Goal: Transaction & Acquisition: Purchase product/service

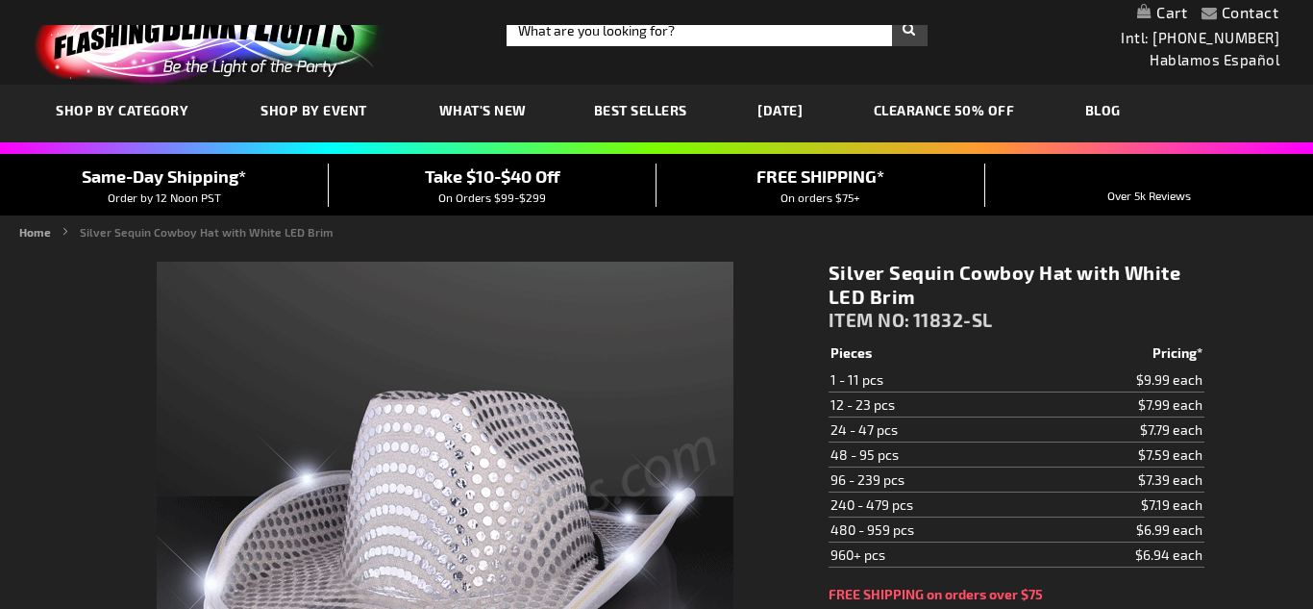
scroll to position [207, 0]
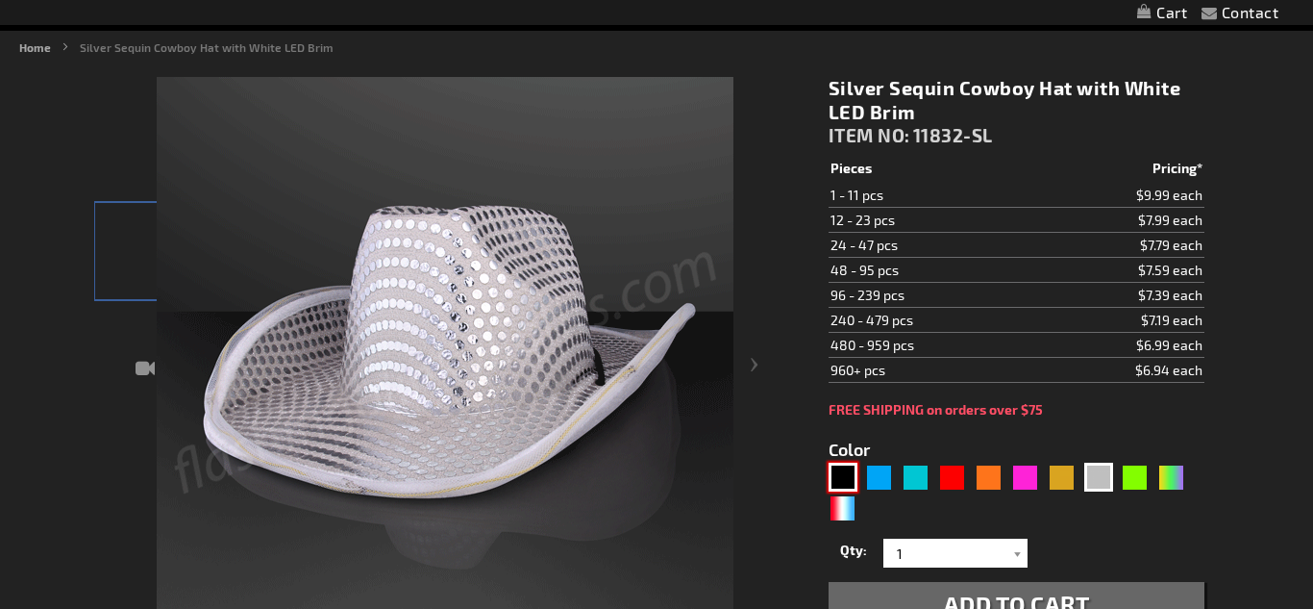
click at [844, 463] on div "Black" at bounding box center [843, 477] width 29 height 29
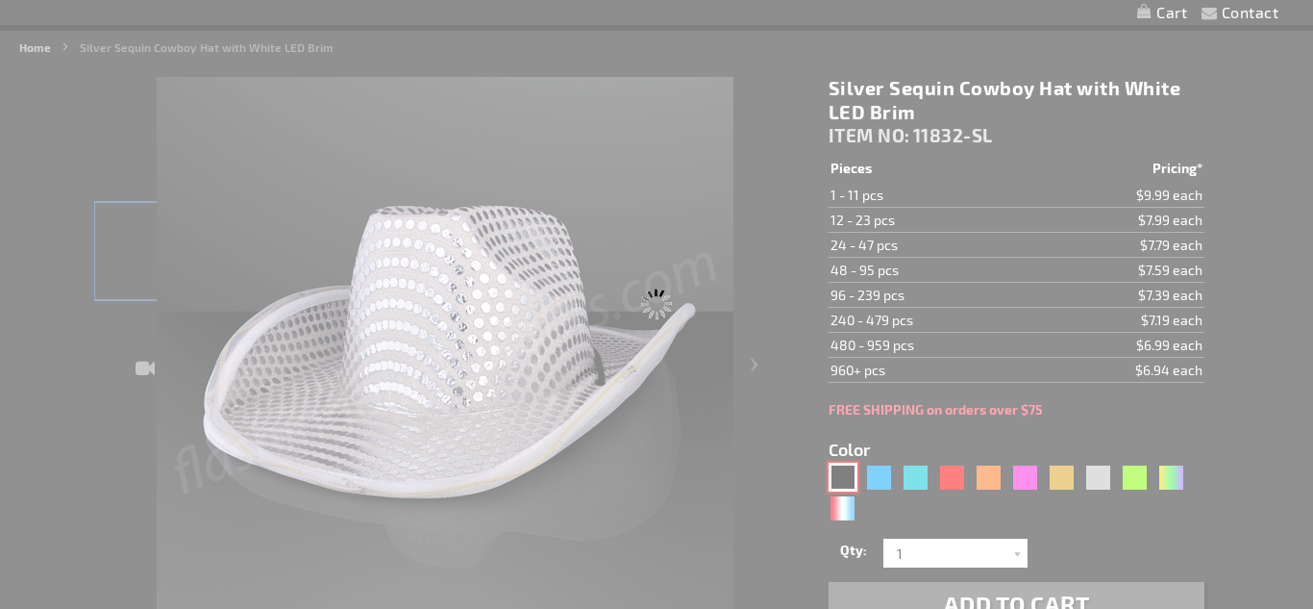
type input "5631"
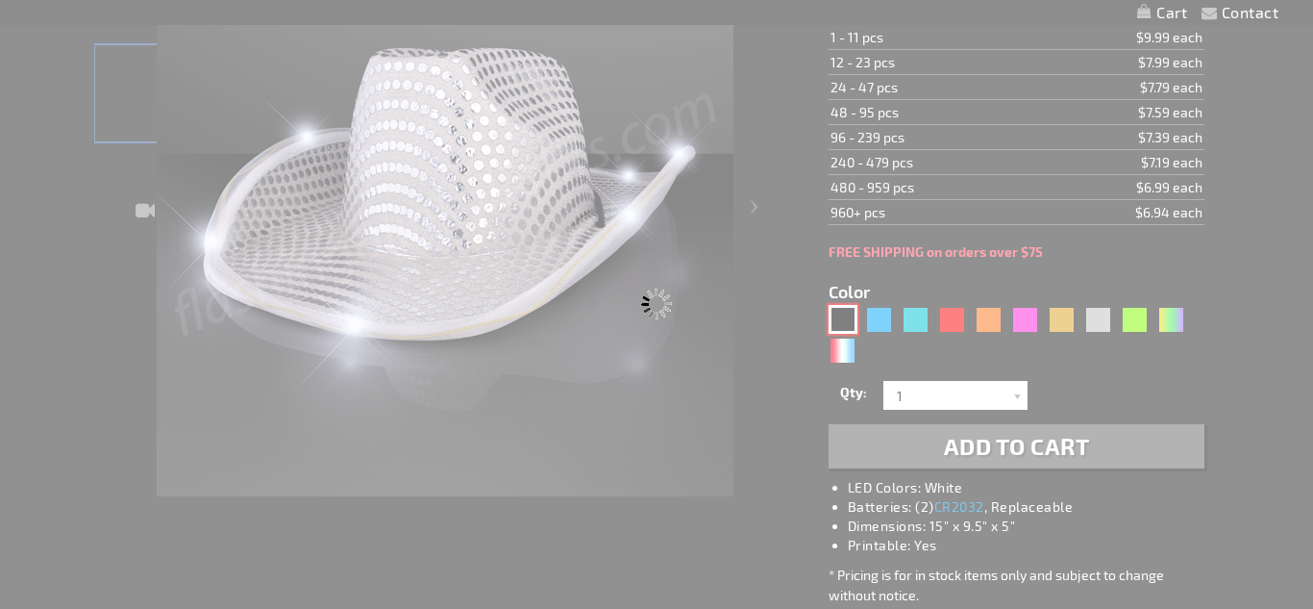
scroll to position [0, 0]
select select
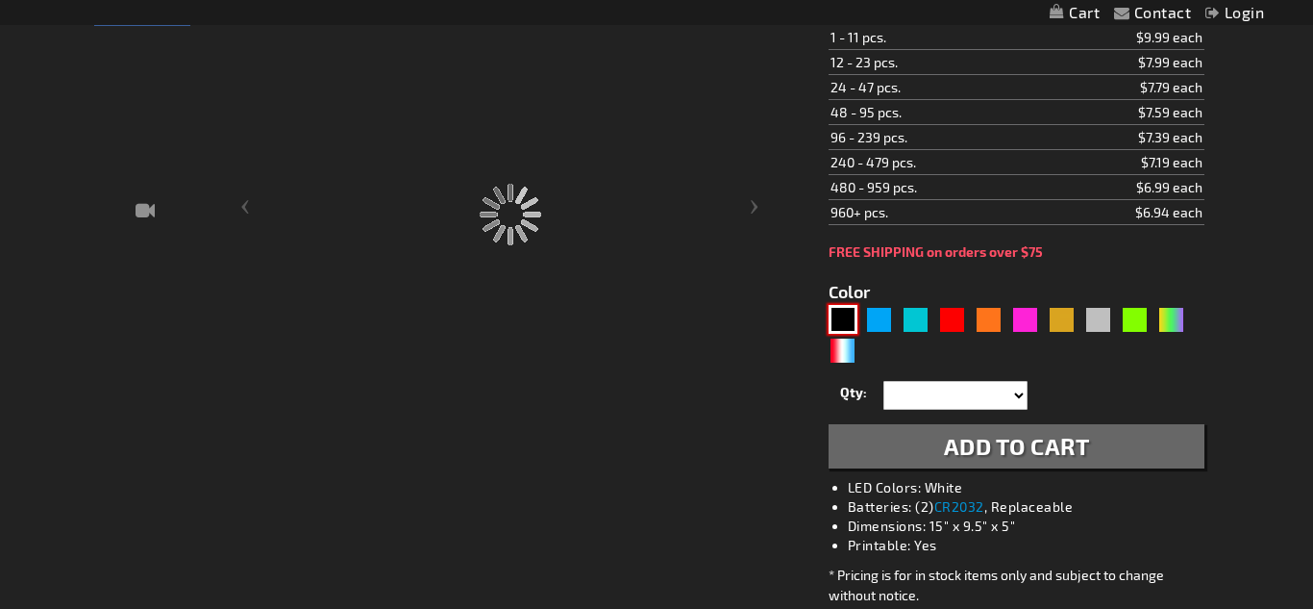
type input "11832-BK"
type input "Customize - Black Sequin Cowboy Hat White LED Light Up Brim - ITEM NO: 11832-BK"
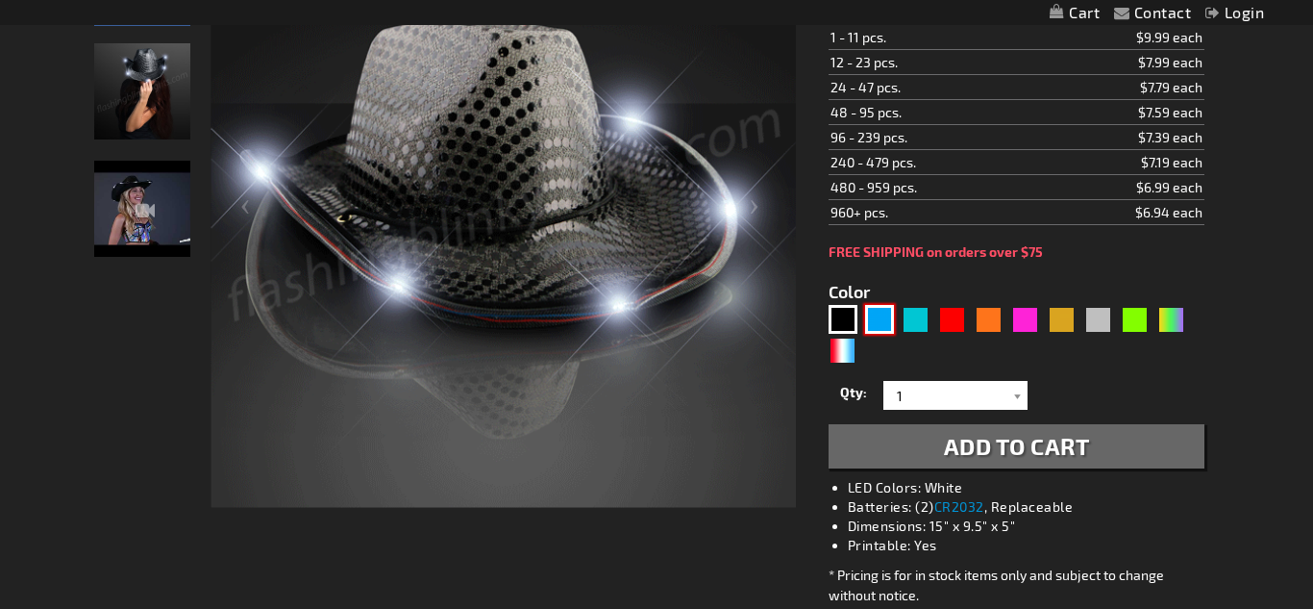
click at [884, 322] on div "Blue" at bounding box center [879, 319] width 29 height 29
type input "5629"
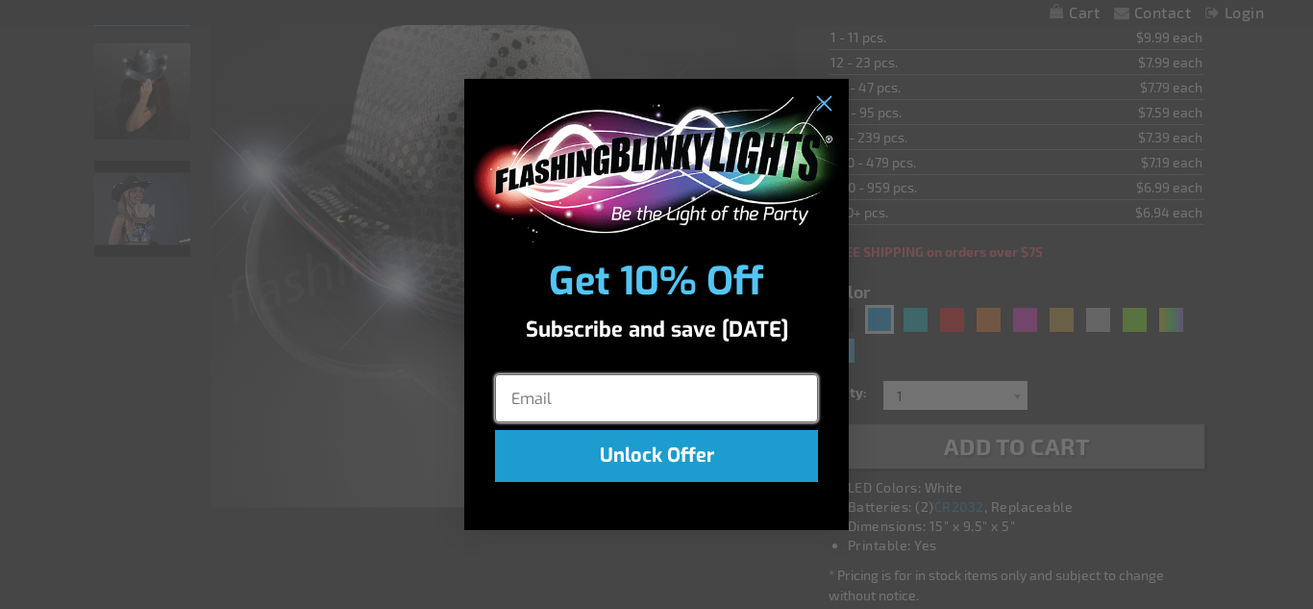
type input "11832-BL"
type input "Customize - Blue Sequin Cowboy Hat with Blue LED Brim - ITEM NO: 11832-BL"
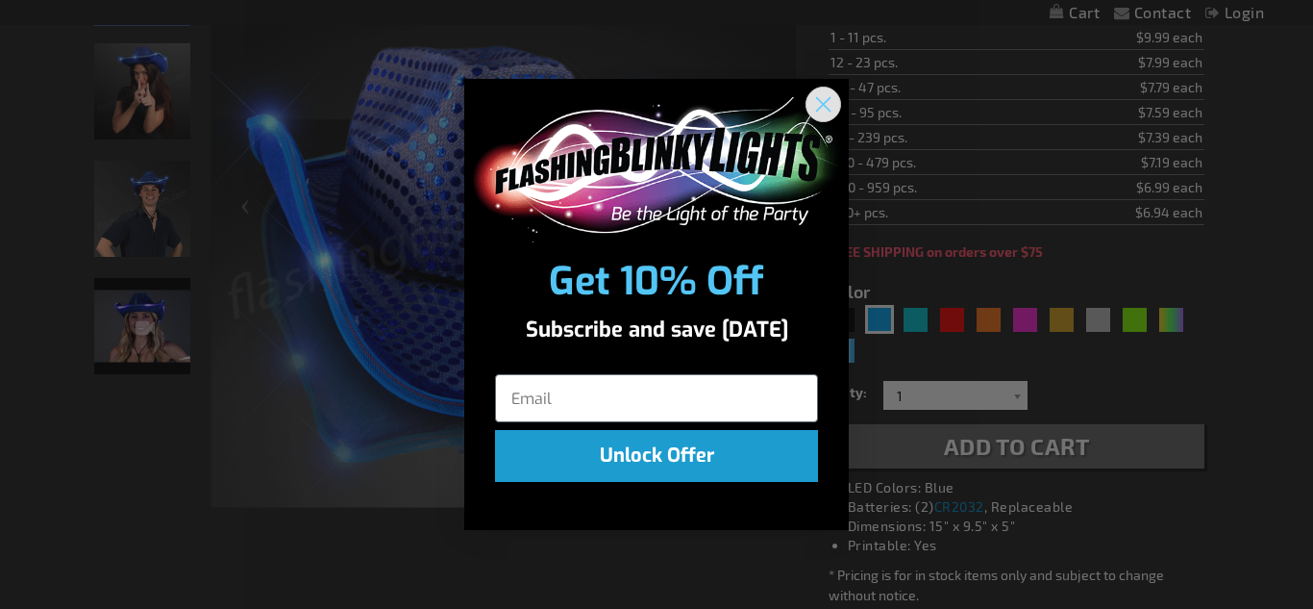
click at [828, 110] on icon "Close dialog" at bounding box center [823, 104] width 13 height 13
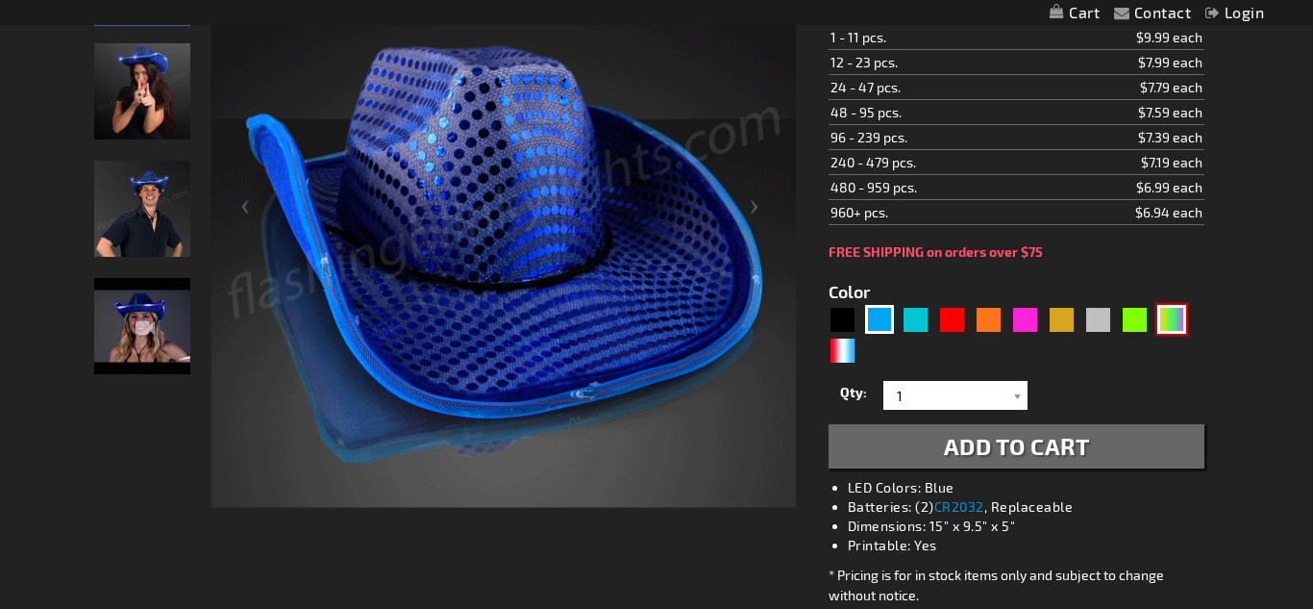
click at [1167, 326] on div "PGG" at bounding box center [1172, 319] width 29 height 29
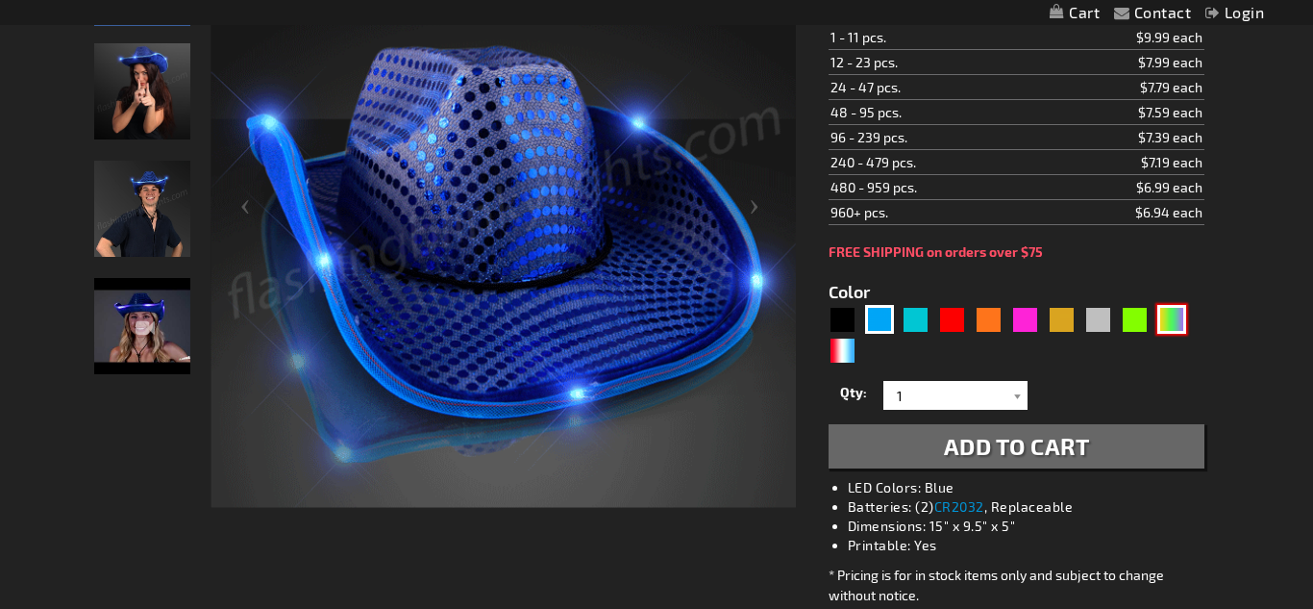
type input "5638"
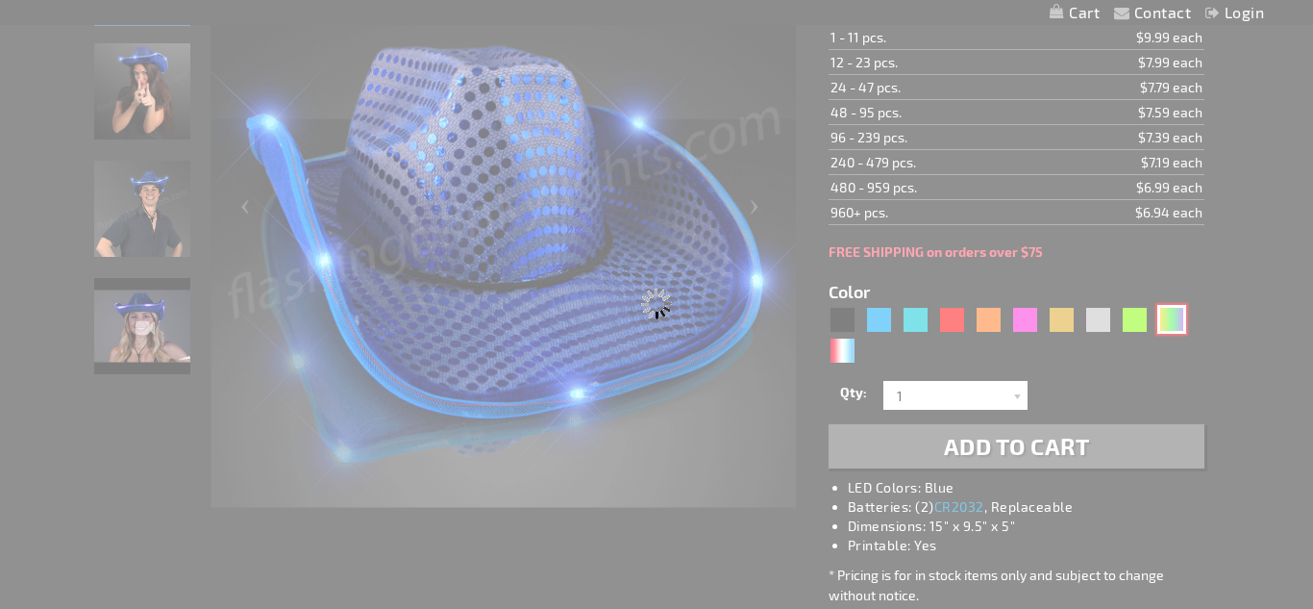
type input "11832-PGG"
type input "Customize - Light Up [DATE] Cowboy Hat - ITEM NO: 11832-PGG"
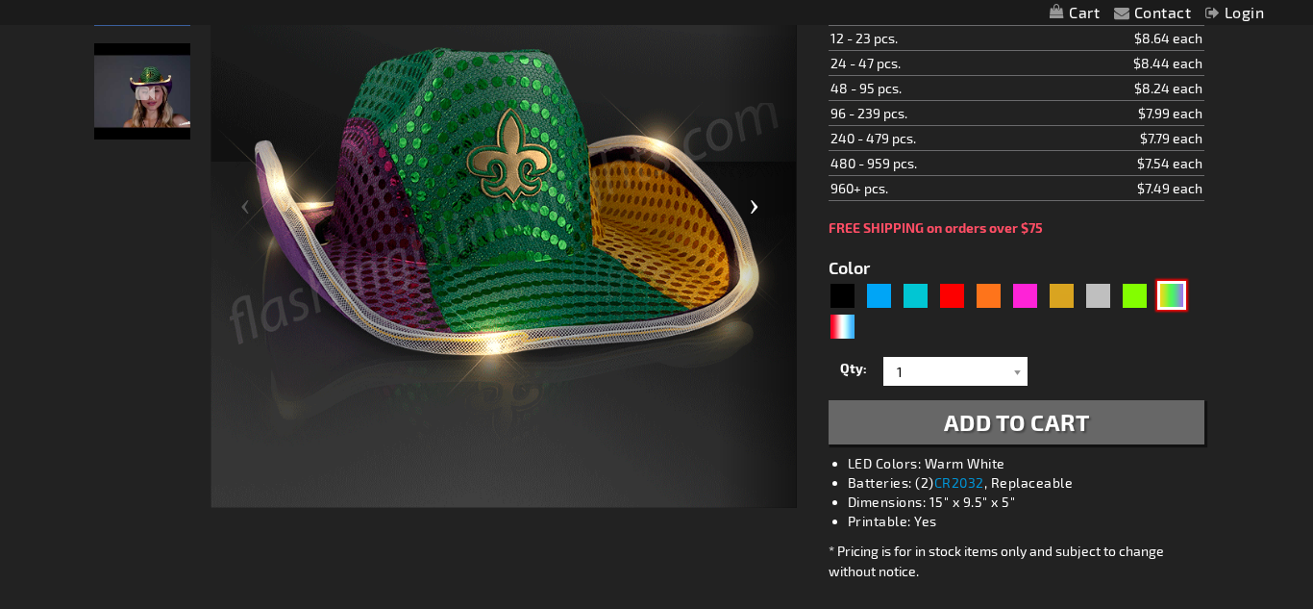
click at [756, 214] on div "Next" at bounding box center [758, 214] width 77 height 590
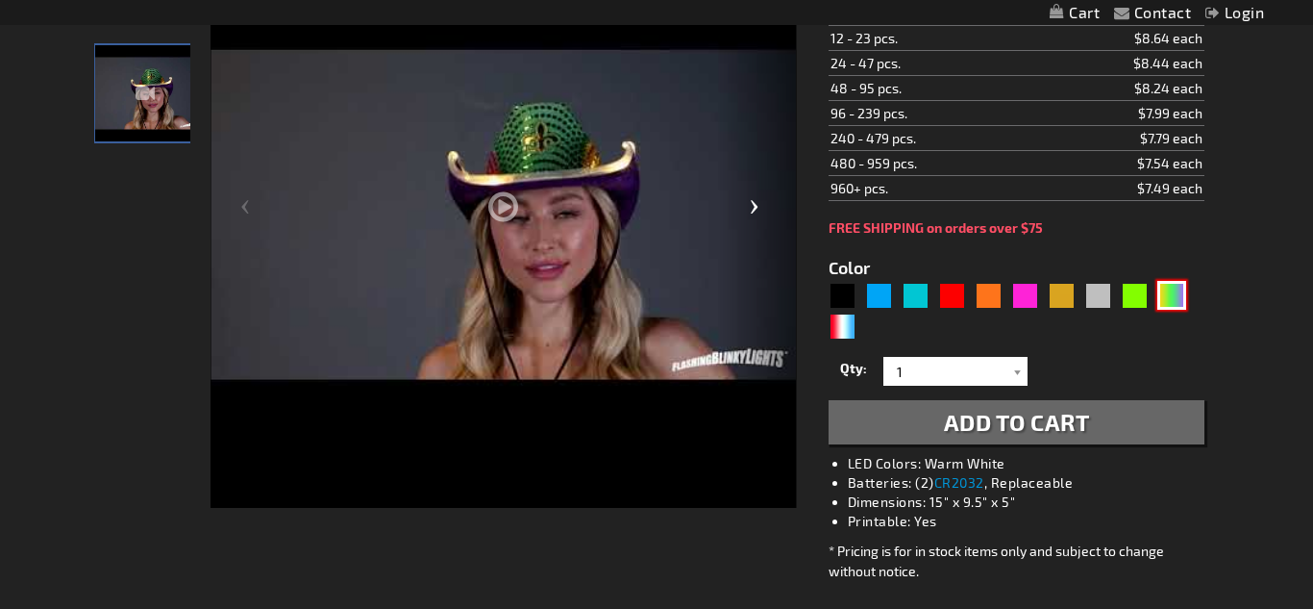
click at [756, 214] on div "Next" at bounding box center [758, 214] width 77 height 590
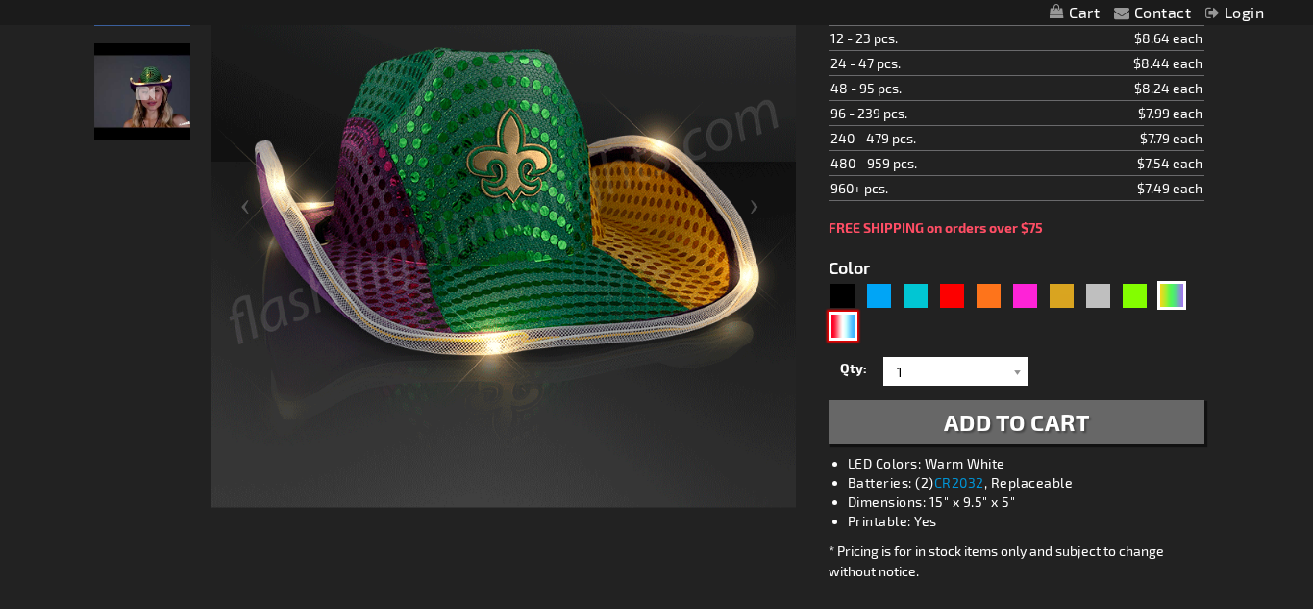
click at [844, 323] on div "RWB" at bounding box center [843, 326] width 29 height 29
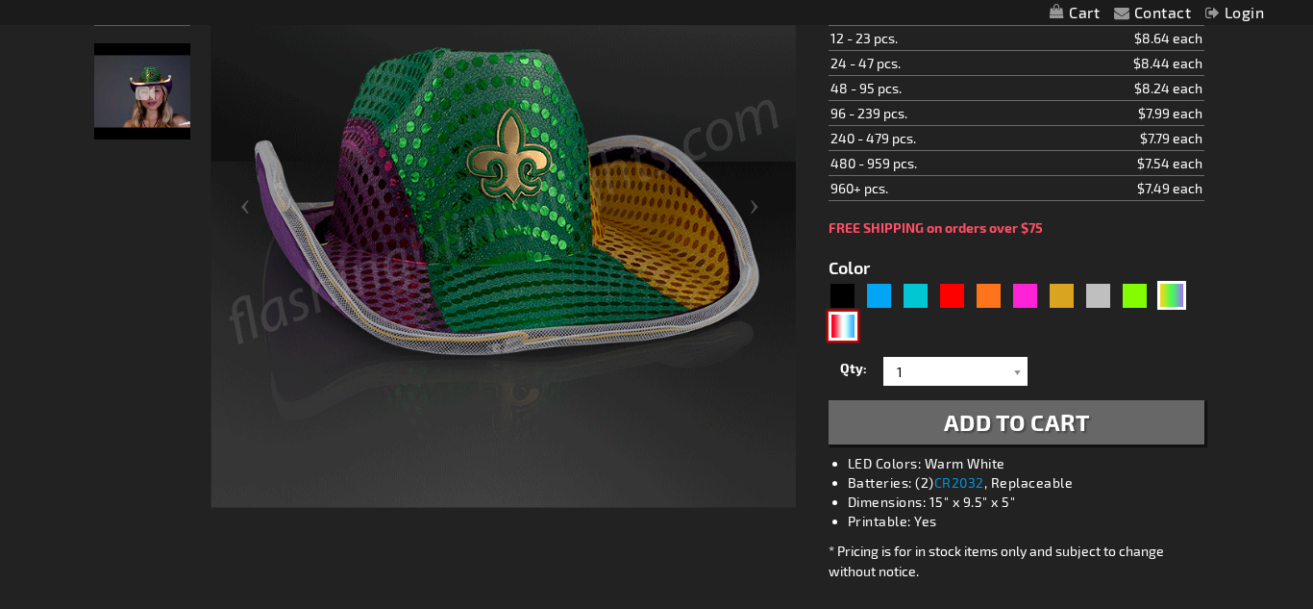
type input "5643"
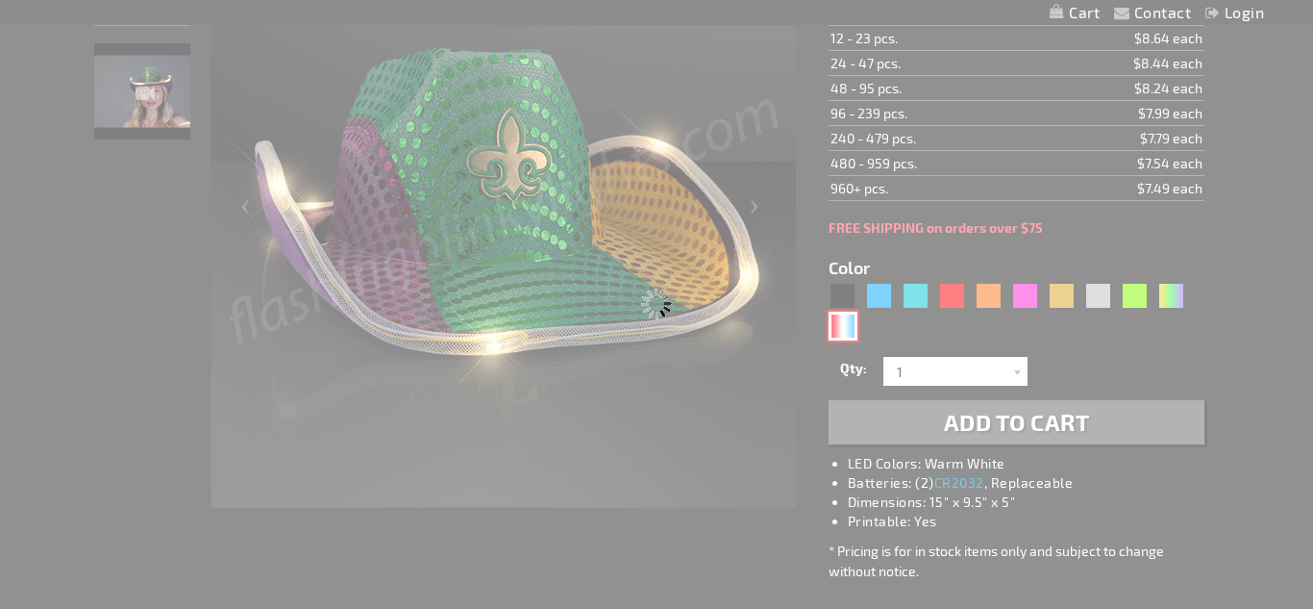
type input "11832-RWB"
type input "Customize - Red White &amp; Blue Cowboy Hat, White Light Up Brim - ITEM NO: 118…"
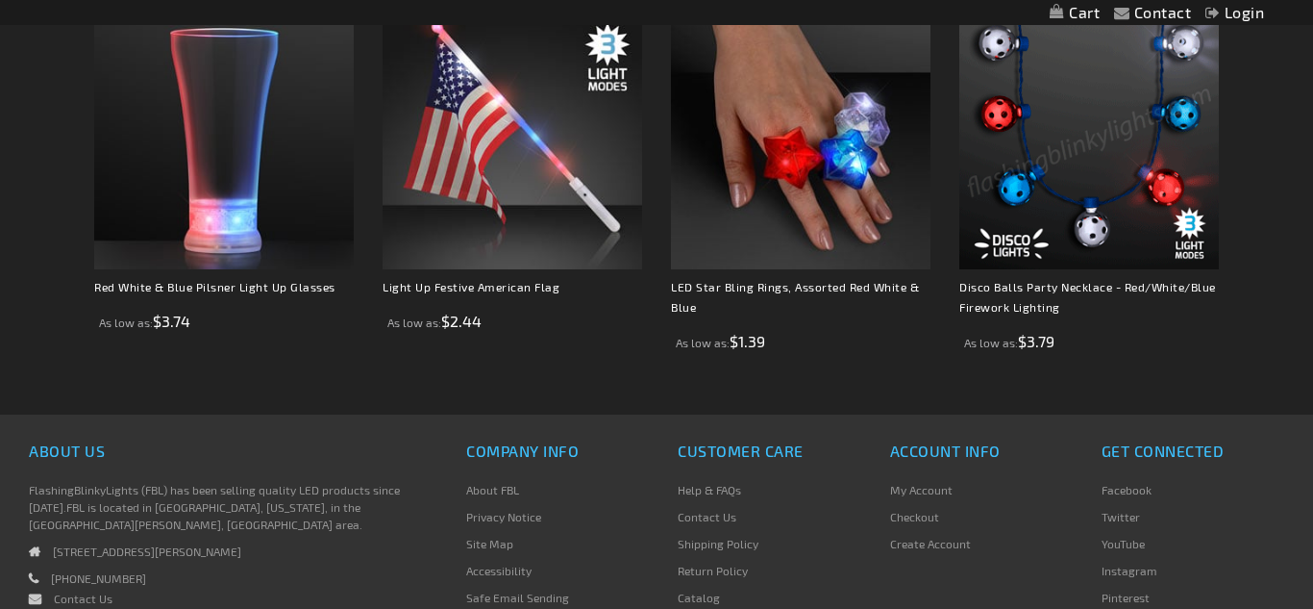
scroll to position [1635, 0]
